Goal: Information Seeking & Learning: Check status

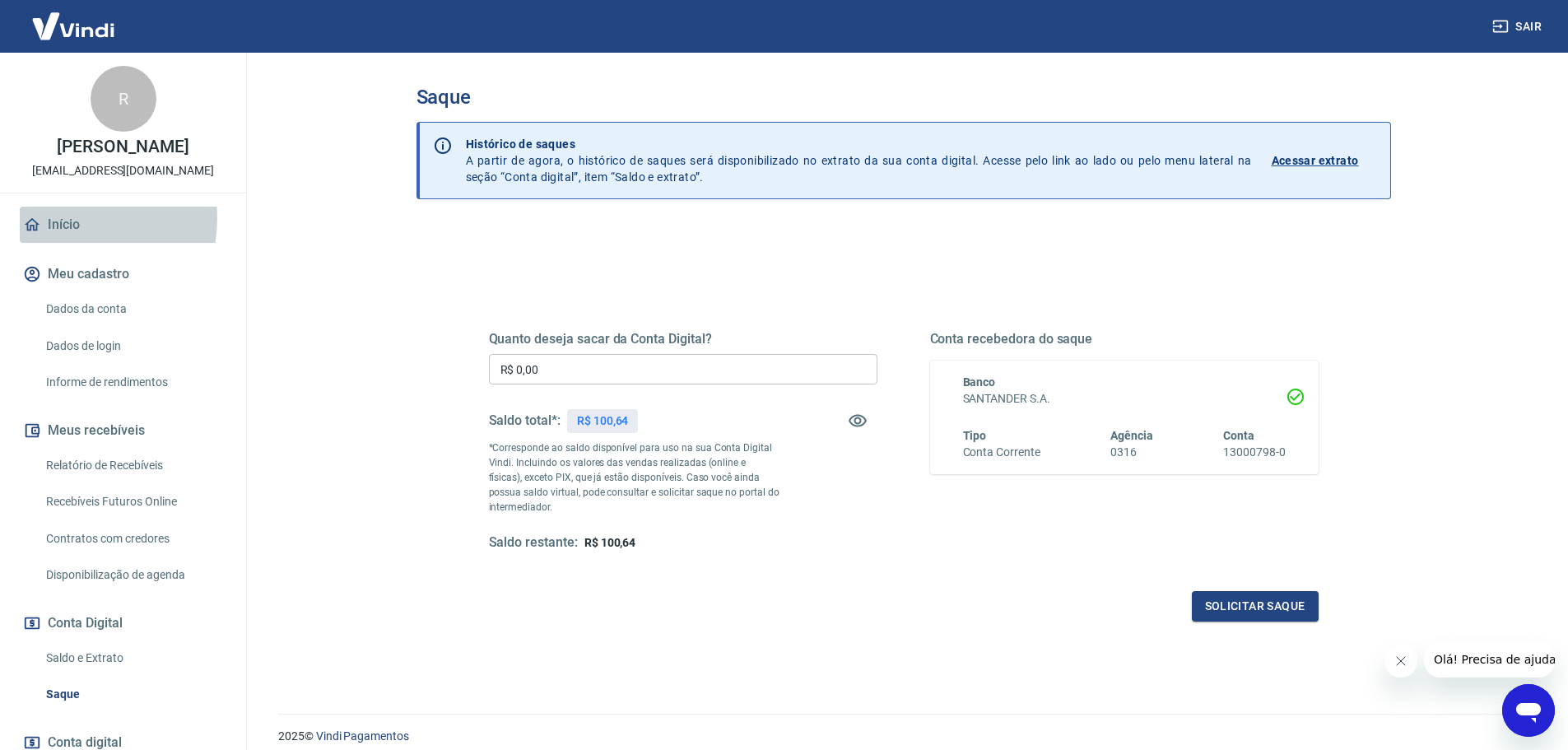
click at [73, 236] on link "Início" at bounding box center [122, 224] width 207 height 36
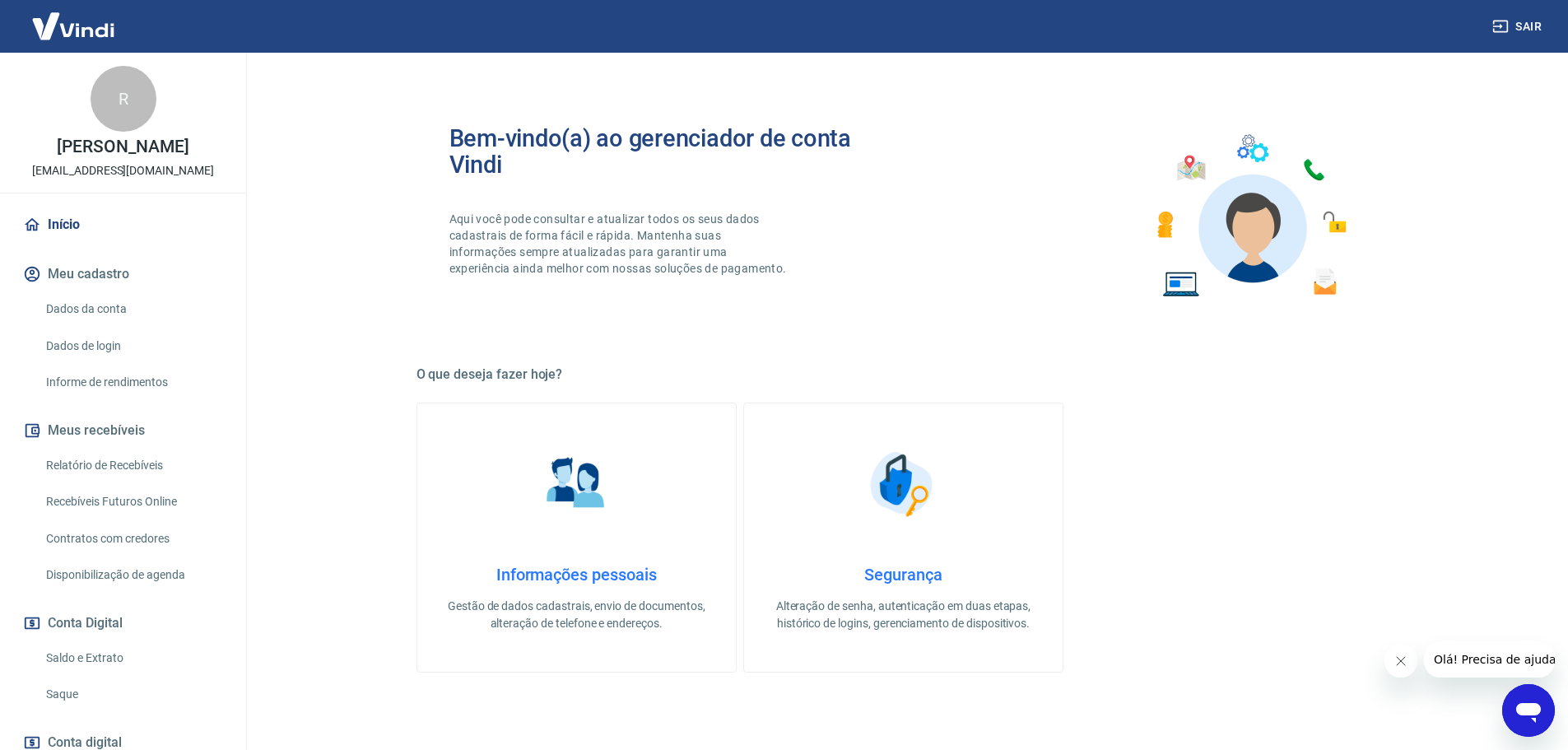
scroll to position [534, 0]
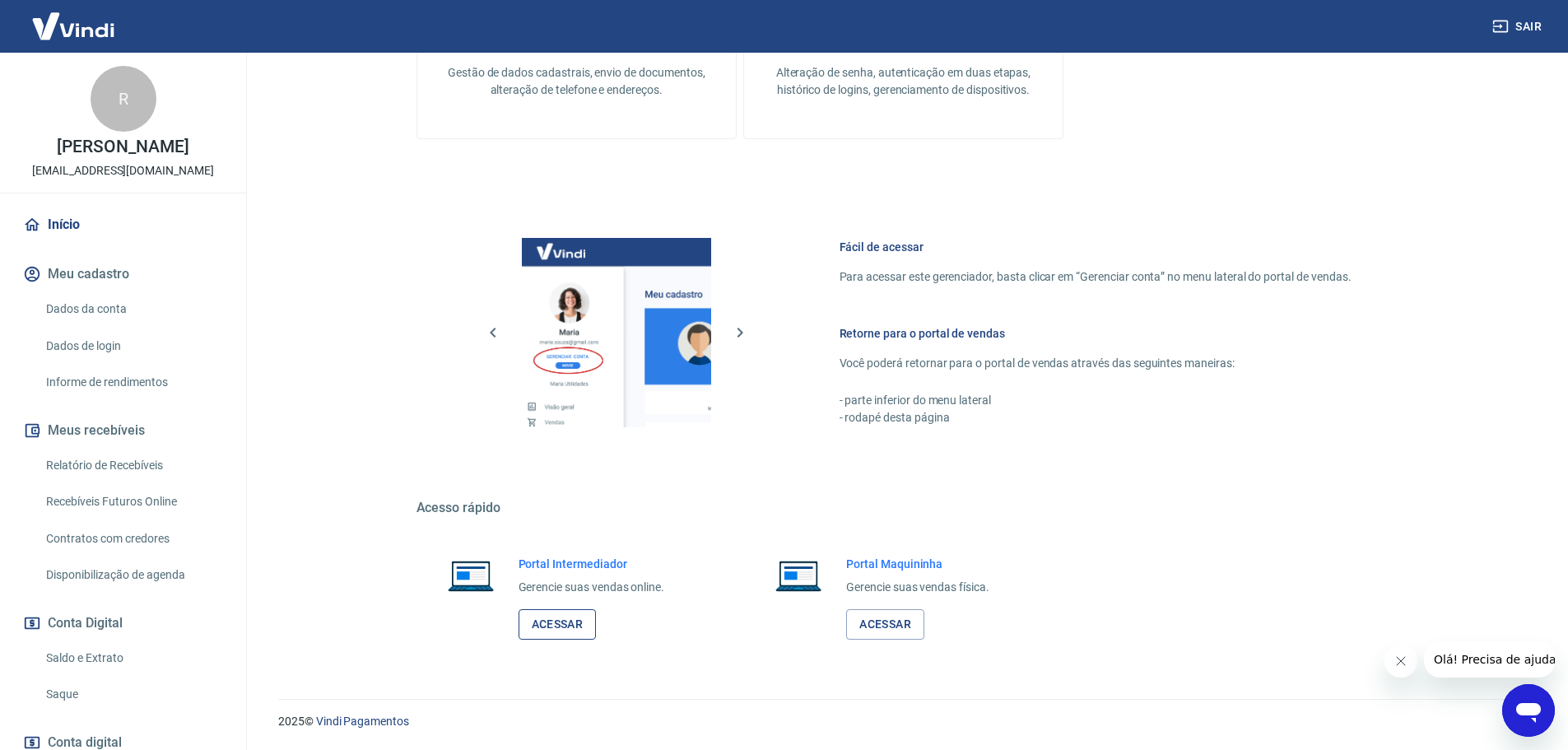
click at [553, 623] on link "Acessar" at bounding box center [557, 624] width 78 height 31
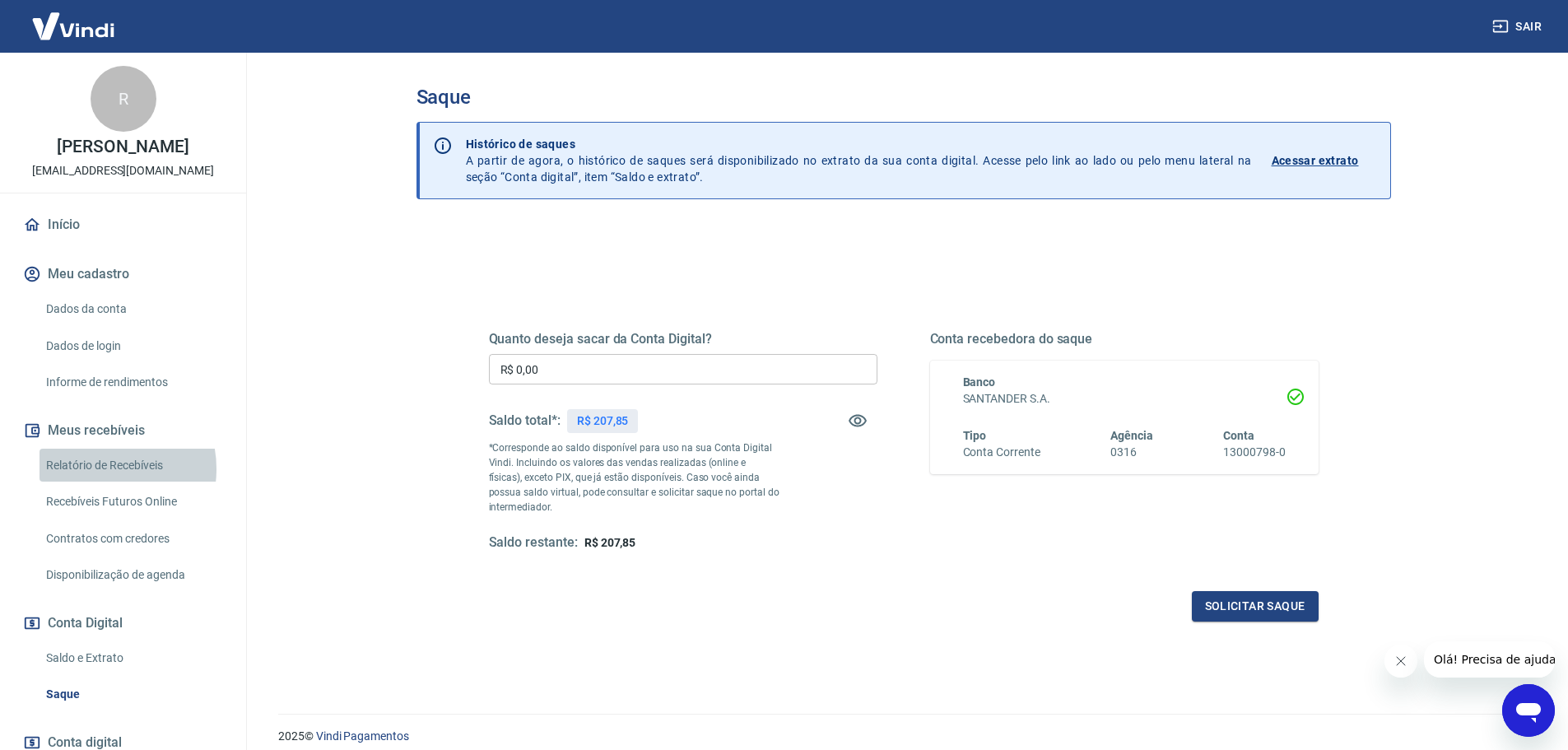
click at [100, 483] on link "Relatório de Recebíveis" at bounding box center [133, 466] width 187 height 33
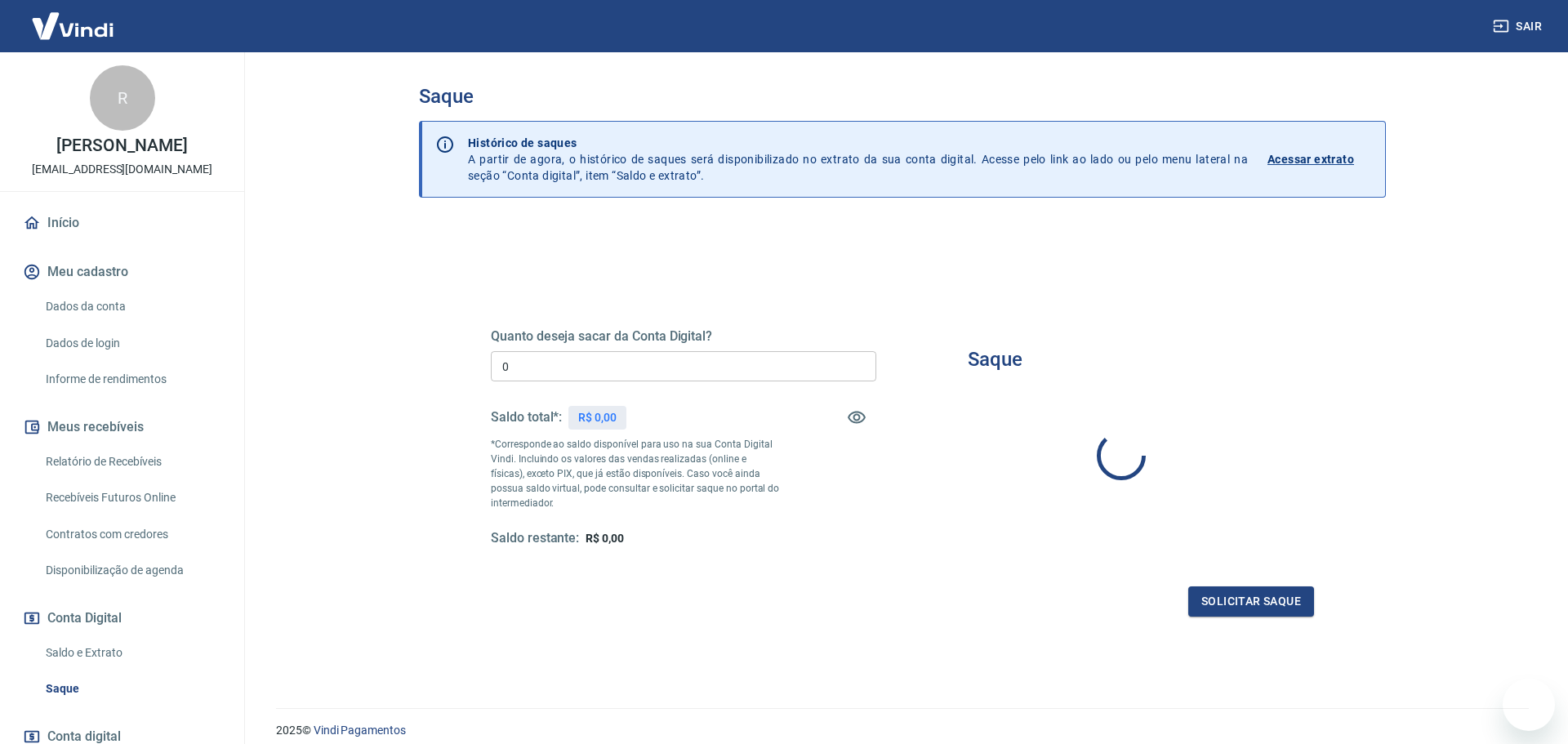
type input "R$ 0,00"
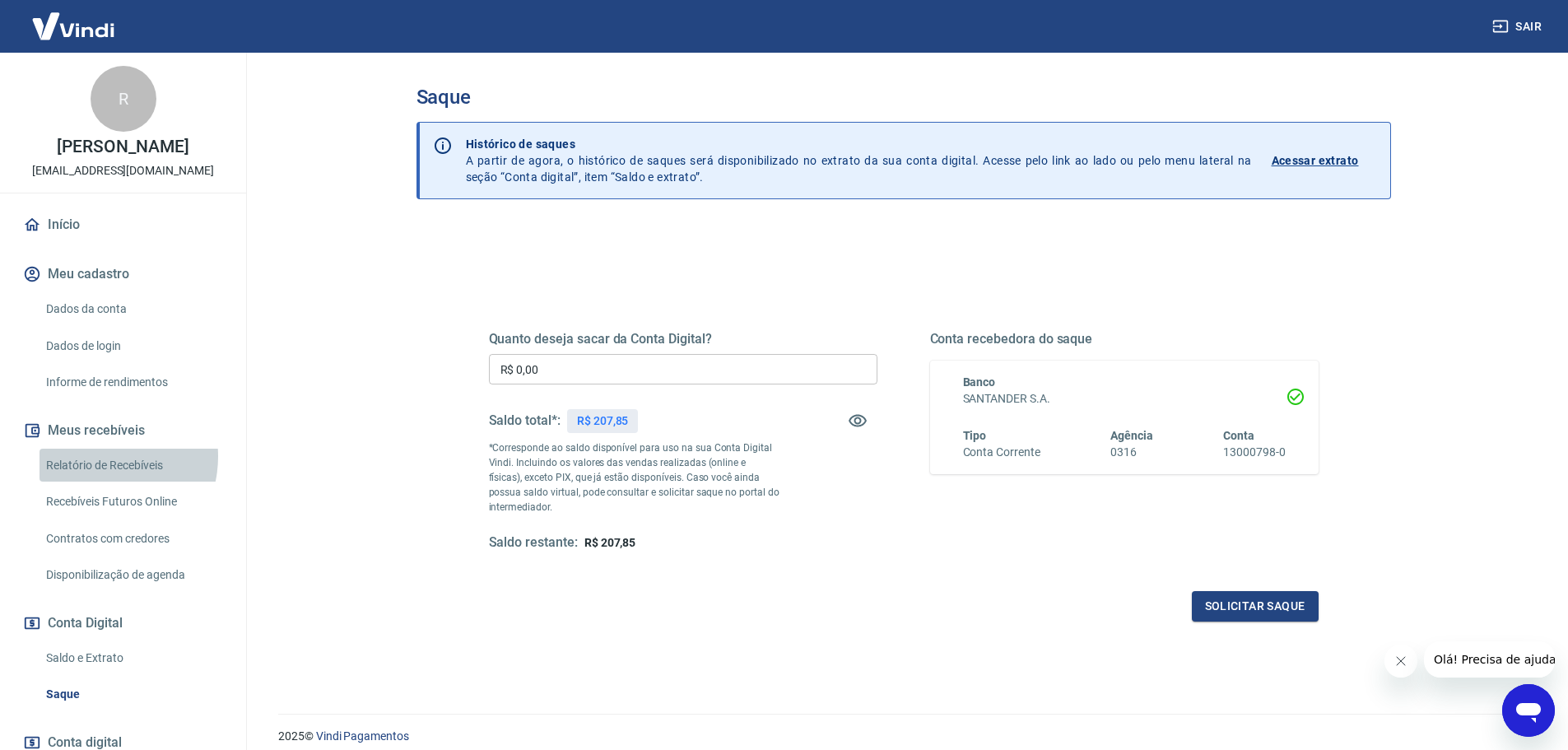
click at [97, 474] on link "Relatório de Recebíveis" at bounding box center [133, 466] width 187 height 33
click at [62, 243] on link "Início" at bounding box center [122, 224] width 207 height 36
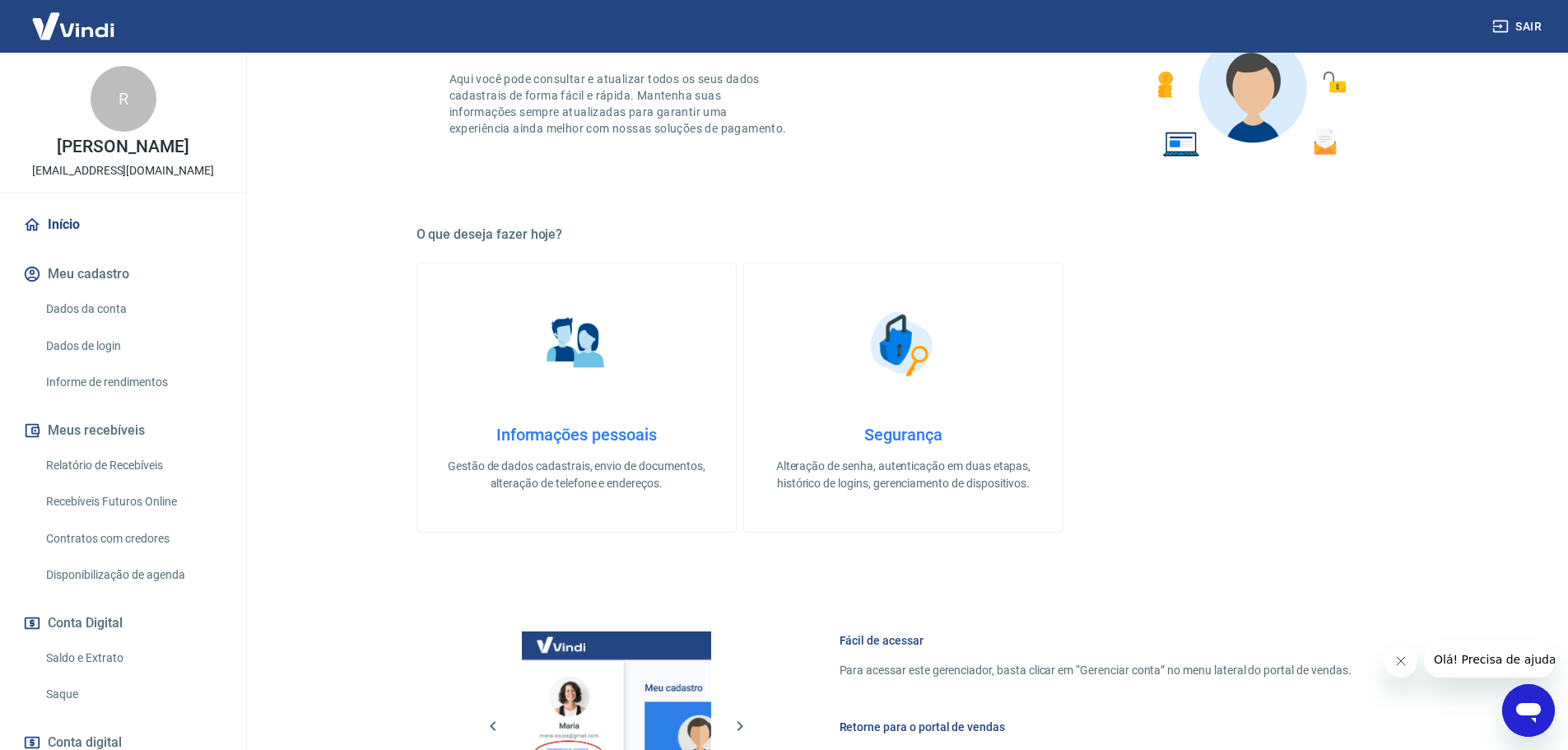
scroll to position [534, 0]
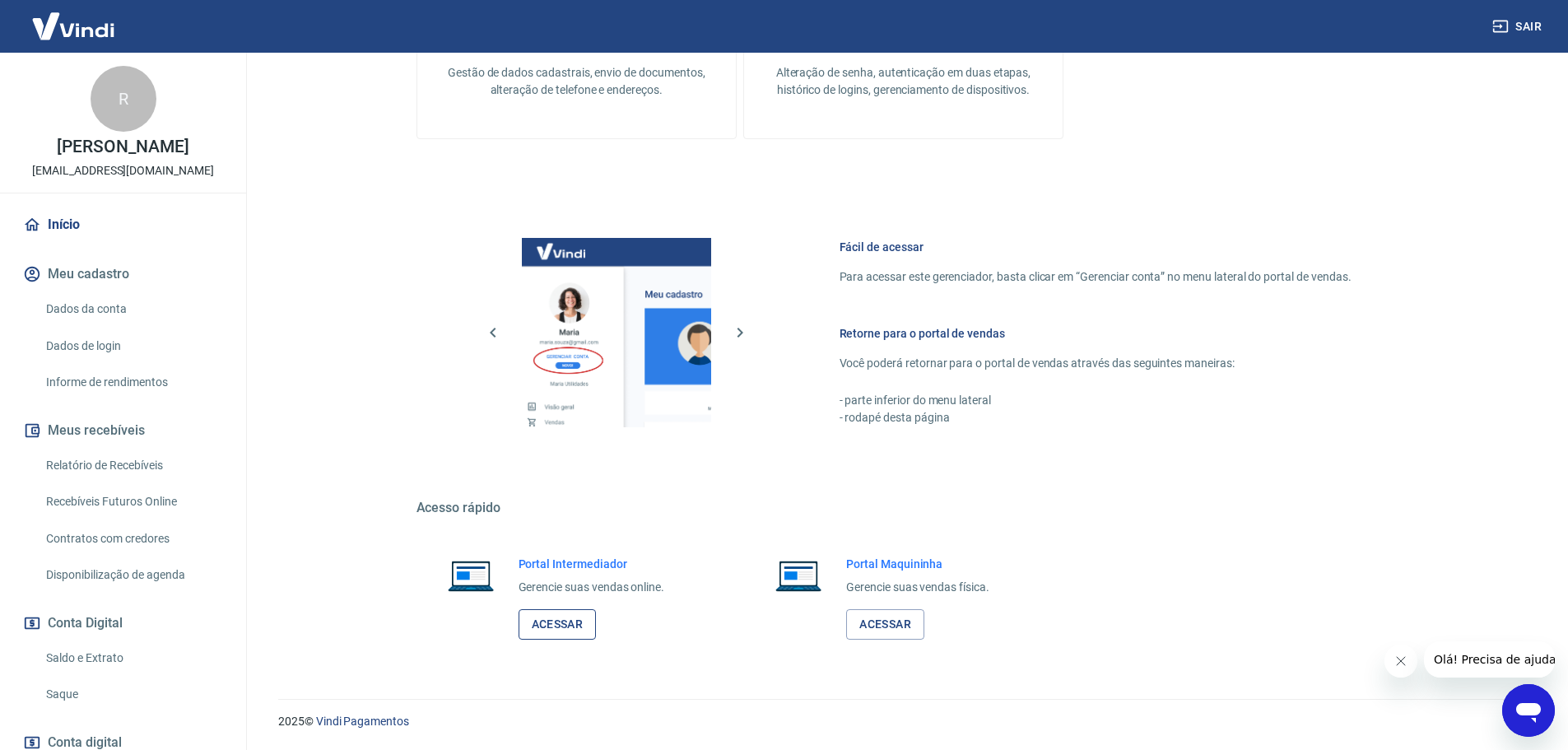
click at [592, 626] on link "Acessar" at bounding box center [557, 624] width 78 height 31
click at [555, 632] on link "Acessar" at bounding box center [557, 624] width 78 height 31
